Goal: Communication & Community: Share content

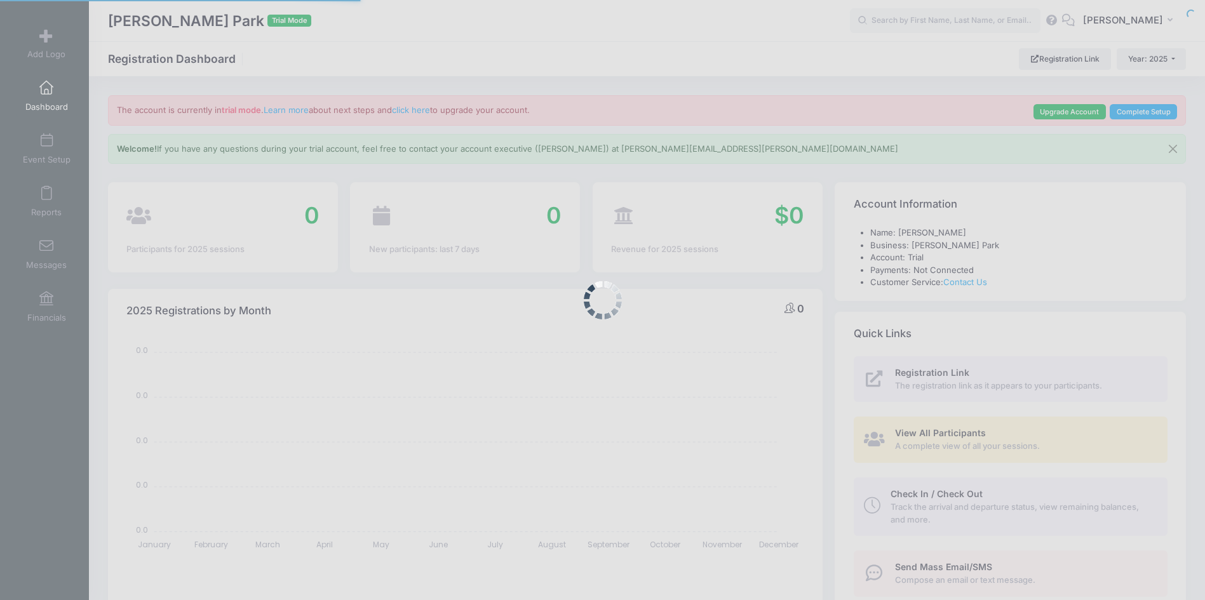
select select
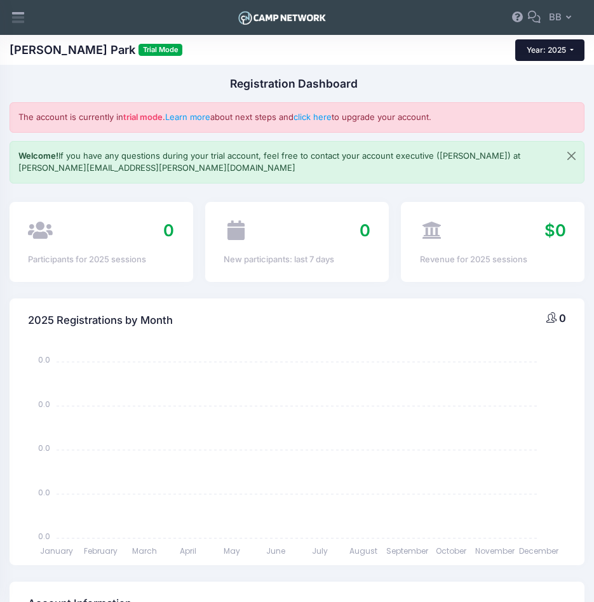
click at [538, 47] on span "Year: 2025" at bounding box center [546, 50] width 39 height 10
click at [548, 77] on link "Year: 2026" at bounding box center [543, 74] width 83 height 17
select select
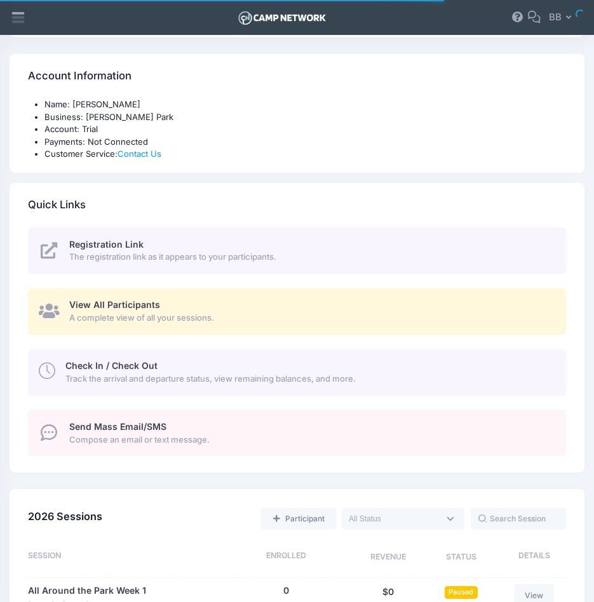
scroll to position [723, 0]
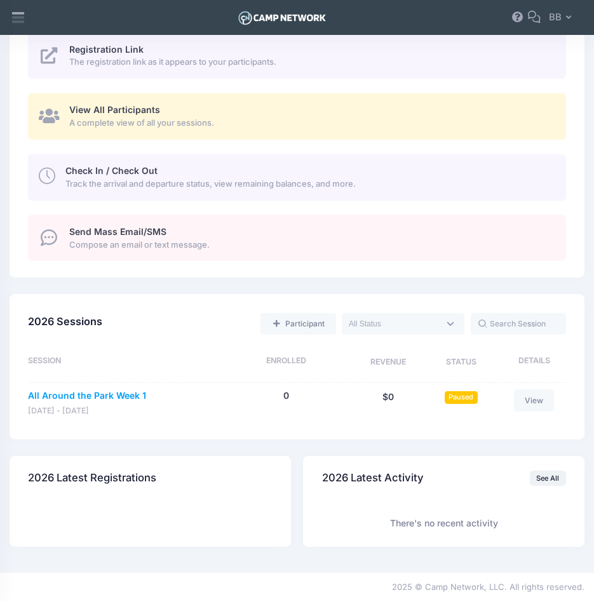
click at [128, 395] on link "All Around the Park Week 1" at bounding box center [87, 396] width 118 height 13
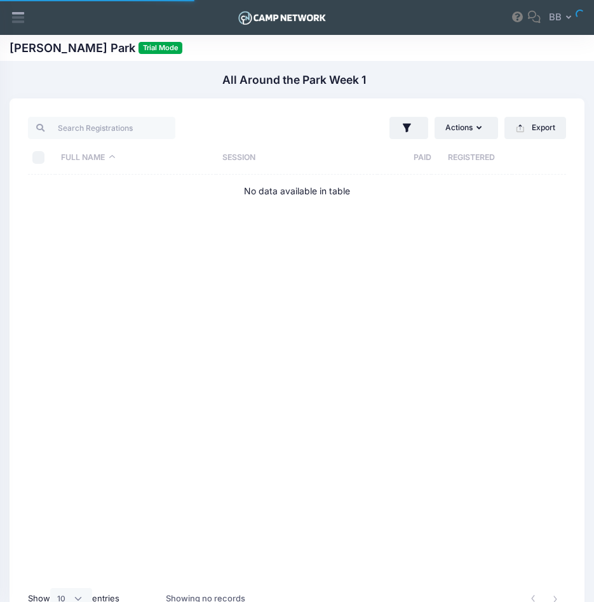
select select "10"
click at [495, 128] on button "Actions" at bounding box center [467, 128] width 64 height 22
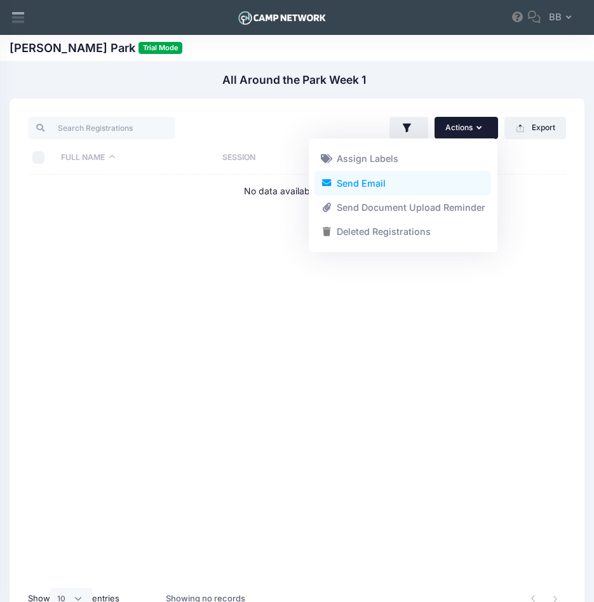
click at [463, 181] on link "Send Email" at bounding box center [403, 183] width 177 height 24
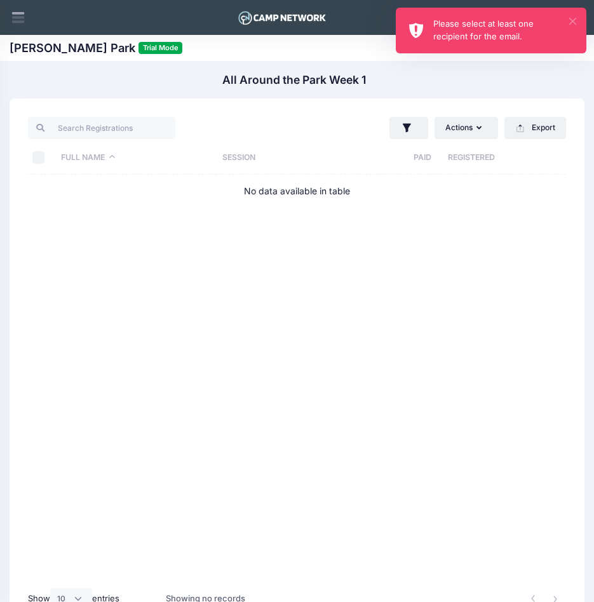
click at [571, 19] on button "×" at bounding box center [572, 21] width 7 height 7
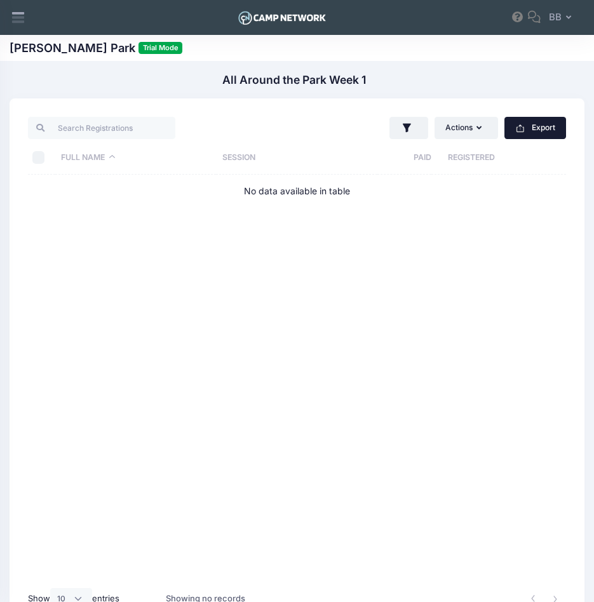
click at [542, 133] on button "Export" at bounding box center [536, 128] width 62 height 22
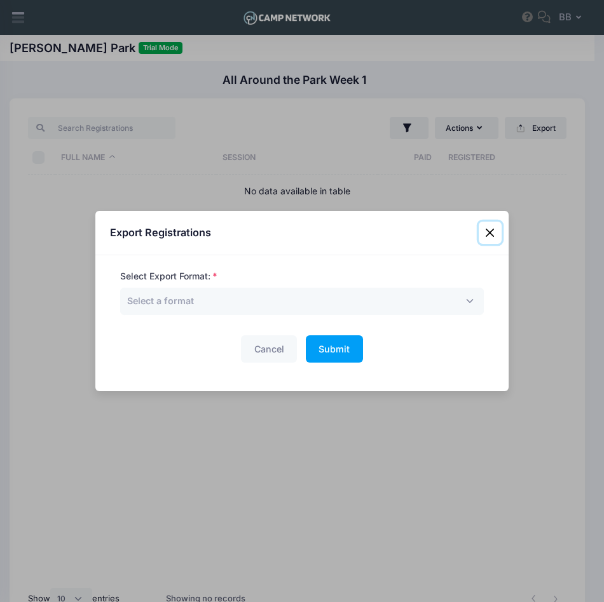
click at [491, 229] on button "Close" at bounding box center [489, 233] width 23 height 23
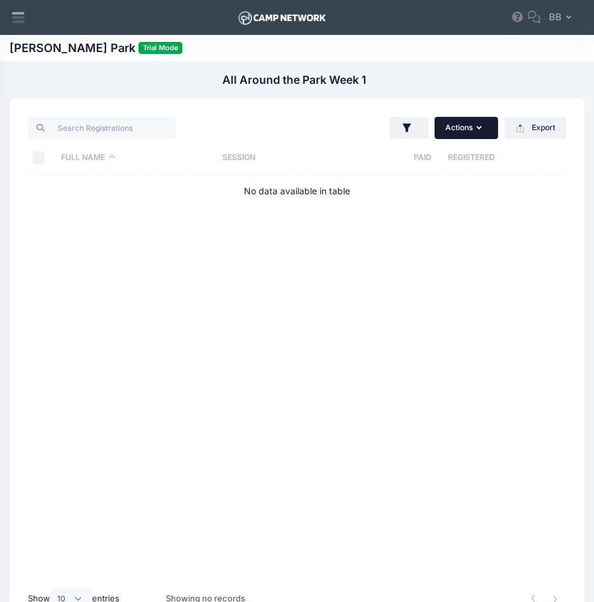
click at [461, 136] on button "Actions" at bounding box center [467, 128] width 64 height 22
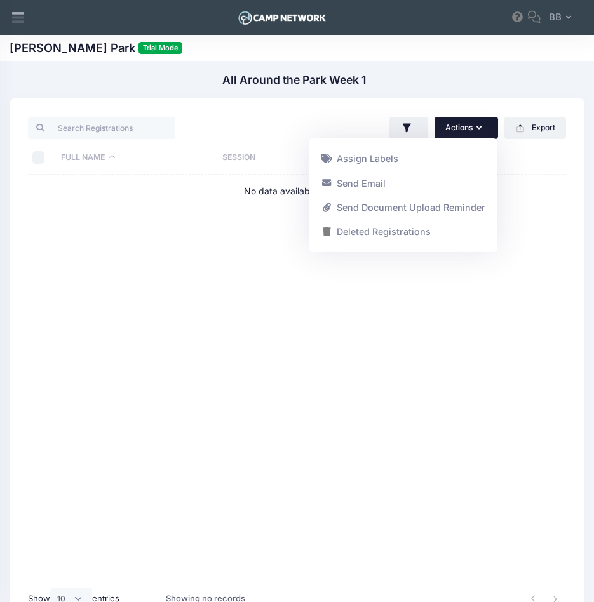
click at [459, 130] on button "Actions" at bounding box center [467, 128] width 64 height 22
